Goal: Navigation & Orientation: Find specific page/section

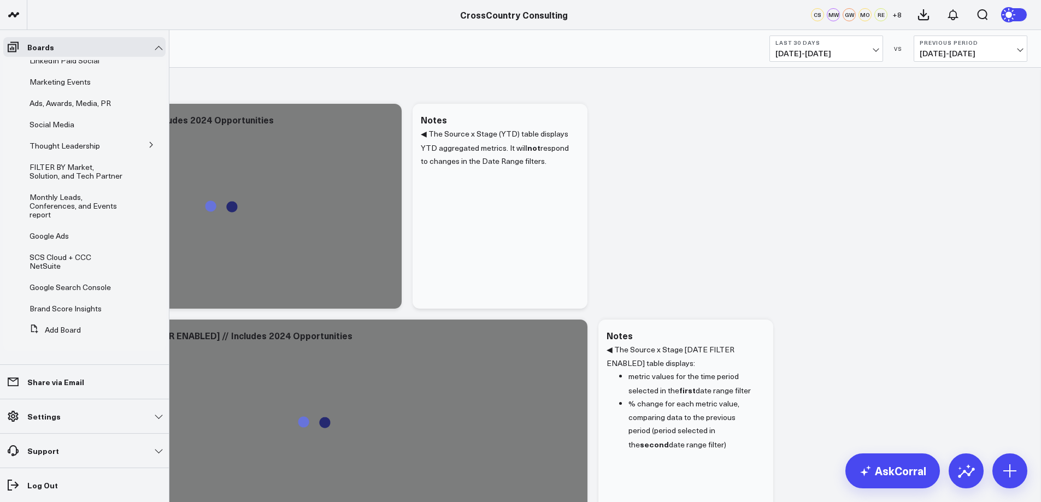
scroll to position [215, 0]
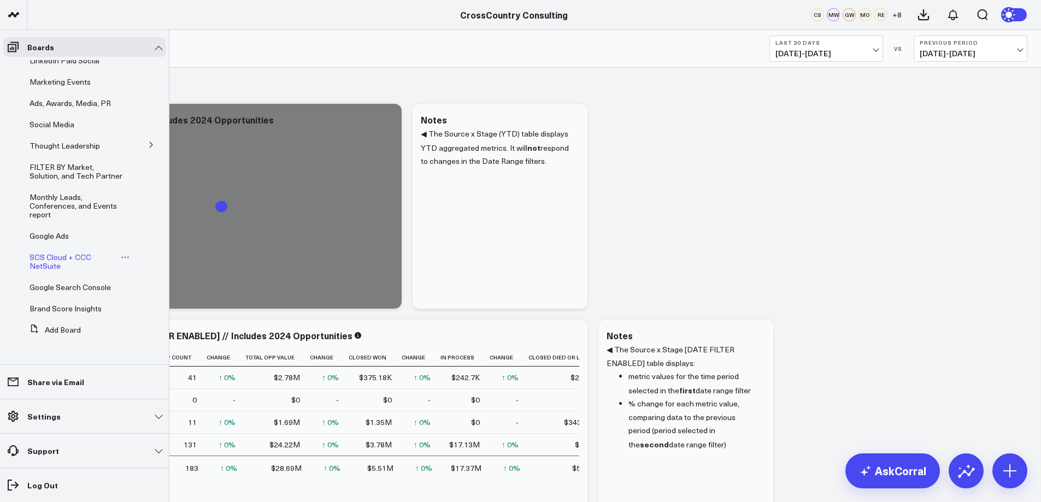
click at [58, 260] on span "SCS Cloud + CCC NetSuite" at bounding box center [61, 261] width 62 height 19
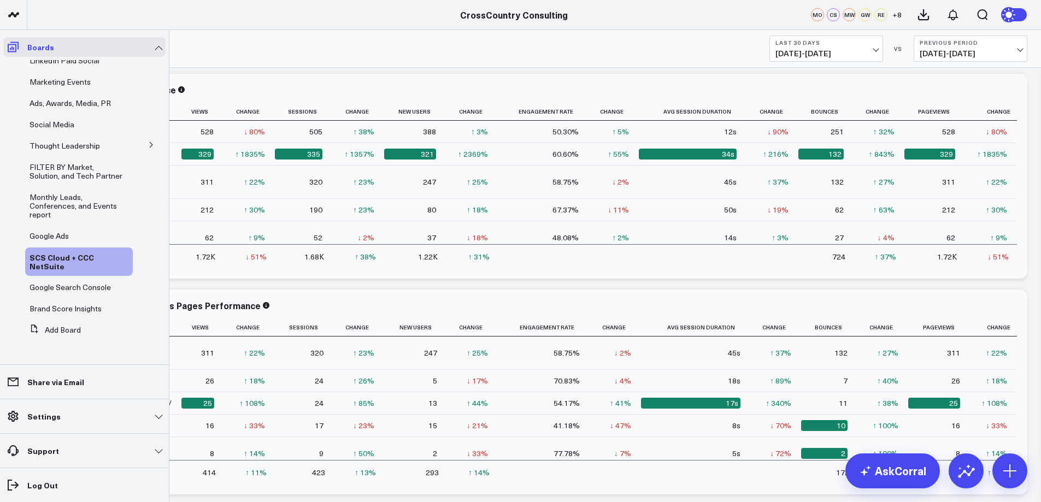
scroll to position [180, 0]
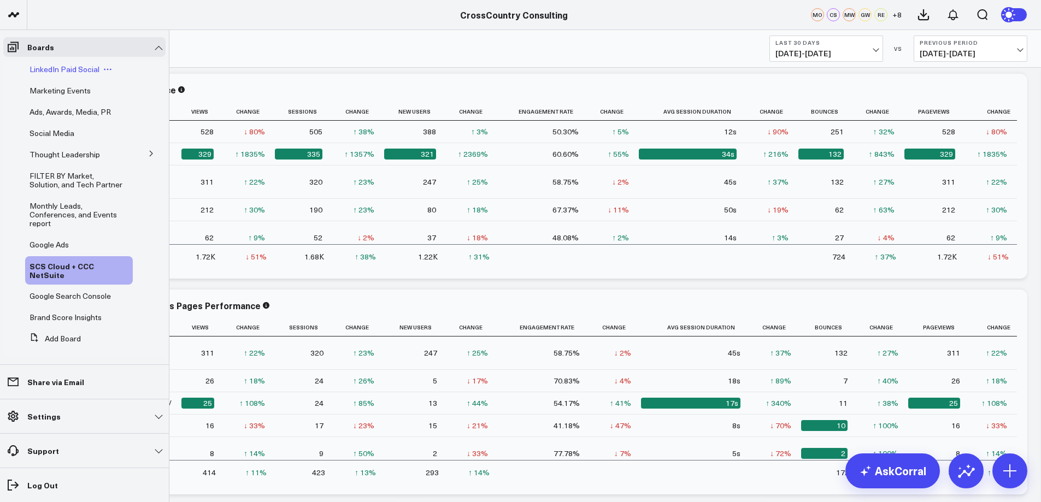
click at [55, 74] on span "LinkedIn Paid Social" at bounding box center [65, 69] width 70 height 10
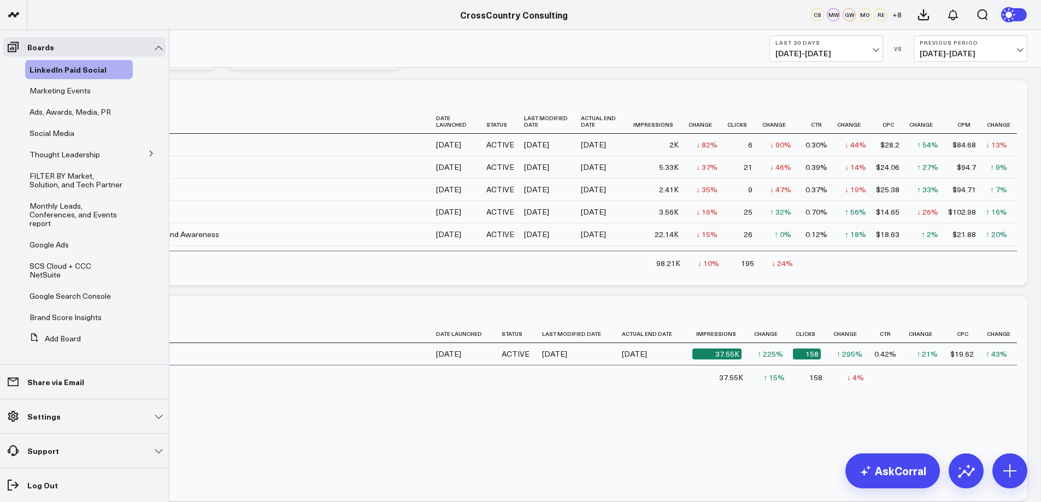
scroll to position [201, 0]
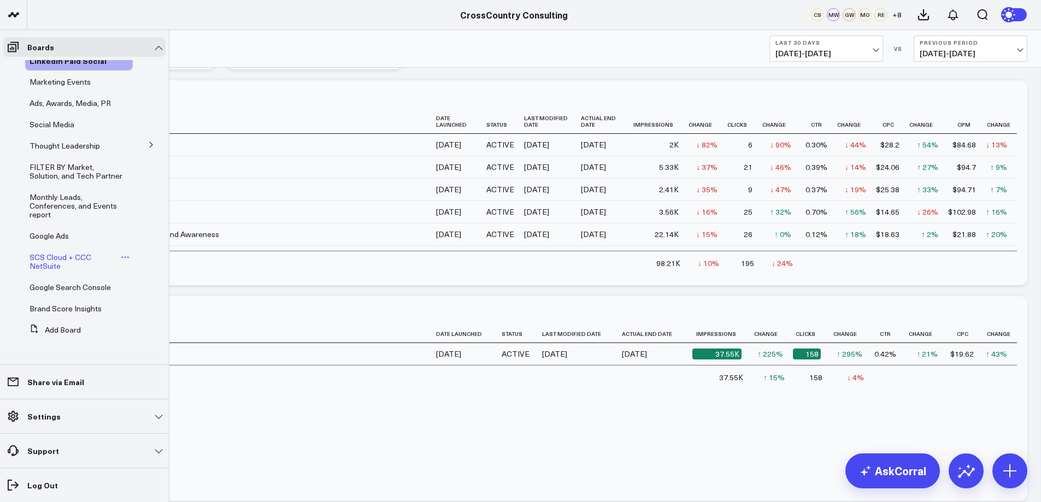
click at [51, 271] on span "SCS Cloud + CCC NetSuite" at bounding box center [61, 261] width 62 height 19
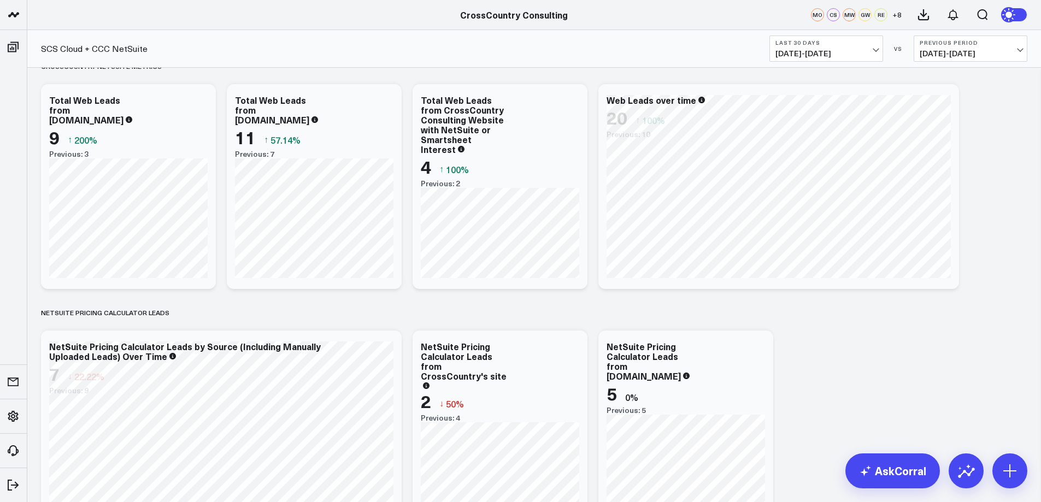
scroll to position [1535, 0]
